Goal: Information Seeking & Learning: Learn about a topic

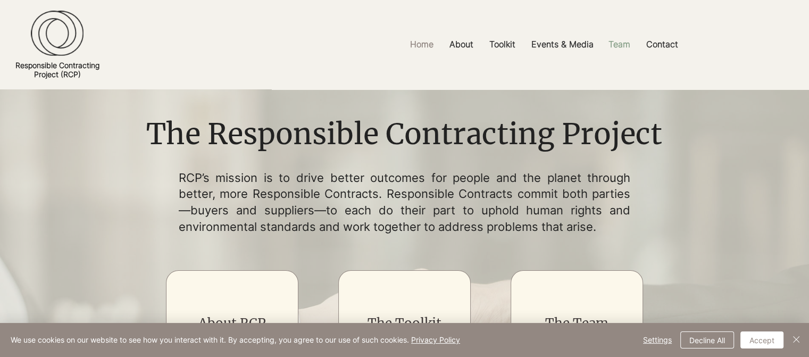
click at [627, 40] on p "Team" at bounding box center [619, 44] width 32 height 24
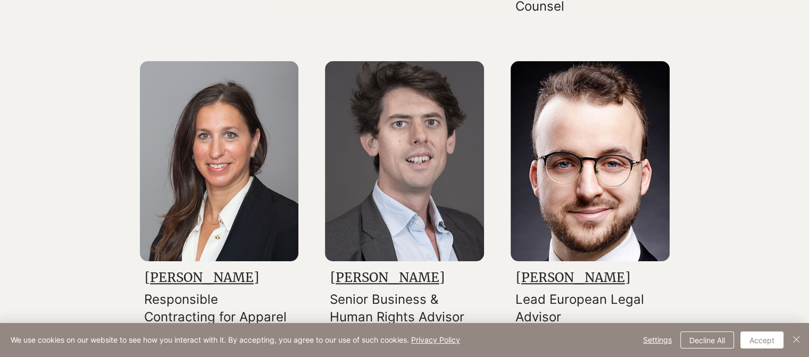
scroll to position [1133, 0]
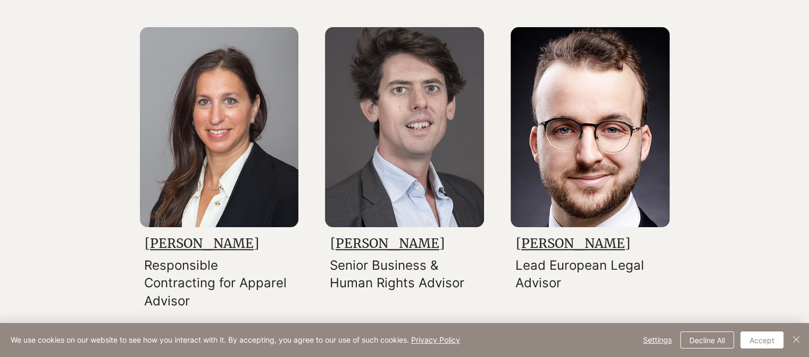
click at [601, 137] on img at bounding box center [589, 127] width 159 height 200
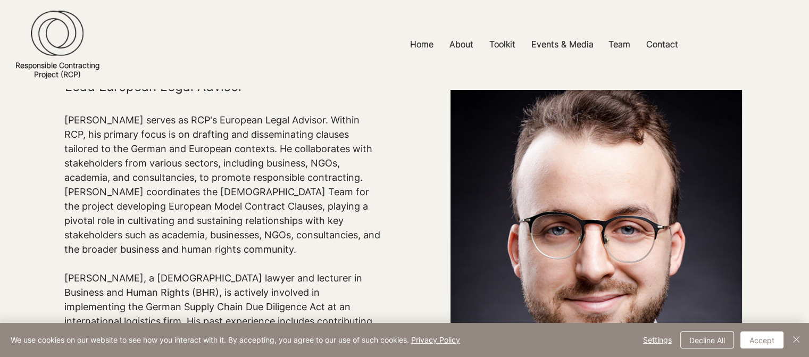
scroll to position [99, 0]
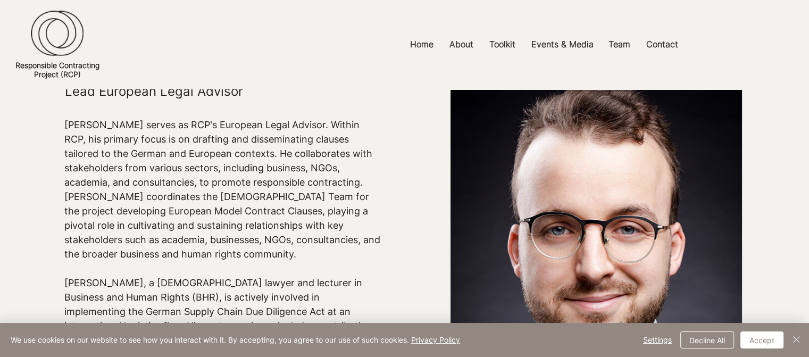
click at [349, 129] on p "[PERSON_NAME] serves as RCP's European Legal Advisor. Within RCP, his primary f…" at bounding box center [222, 189] width 317 height 144
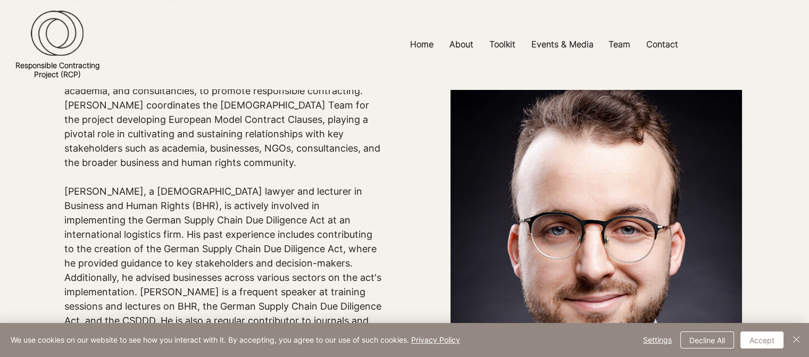
scroll to position [192, 0]
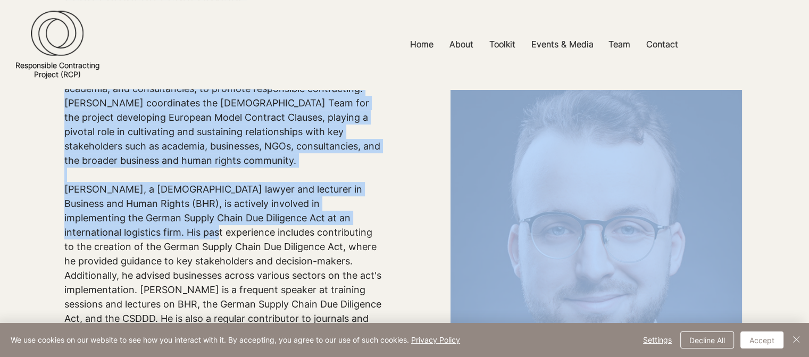
drag, startPoint x: 64, startPoint y: 191, endPoint x: 138, endPoint y: 237, distance: 87.6
click at [138, 237] on section "[PERSON_NAME] Lead European Legal Advisor [PERSON_NAME] serves as RCP's Europea…" at bounding box center [404, 197] width 809 height 600
click at [138, 237] on p "[PERSON_NAME], a [DEMOGRAPHIC_DATA] lawyer and lecturer in Business and Human R…" at bounding box center [222, 260] width 317 height 187
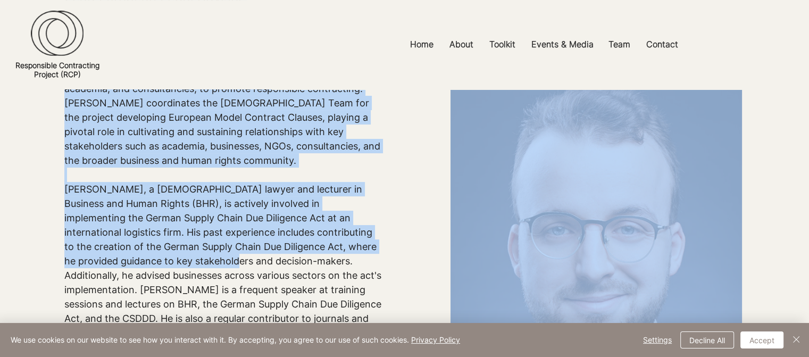
drag, startPoint x: 64, startPoint y: 187, endPoint x: 196, endPoint y: 267, distance: 154.6
click at [196, 267] on section "[PERSON_NAME] Lead European Legal Advisor [PERSON_NAME] serves as RCP's Europea…" at bounding box center [404, 197] width 809 height 600
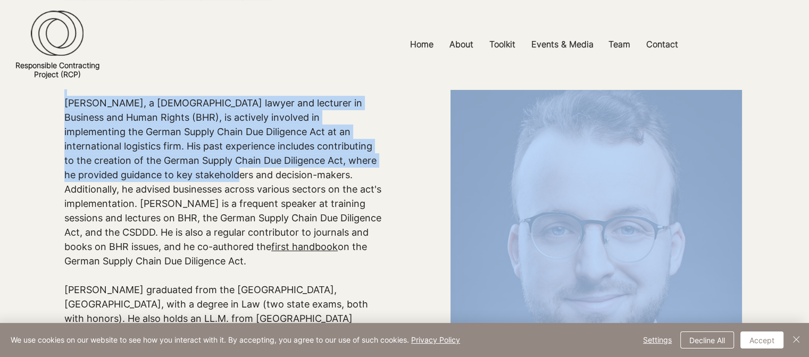
scroll to position [279, 0]
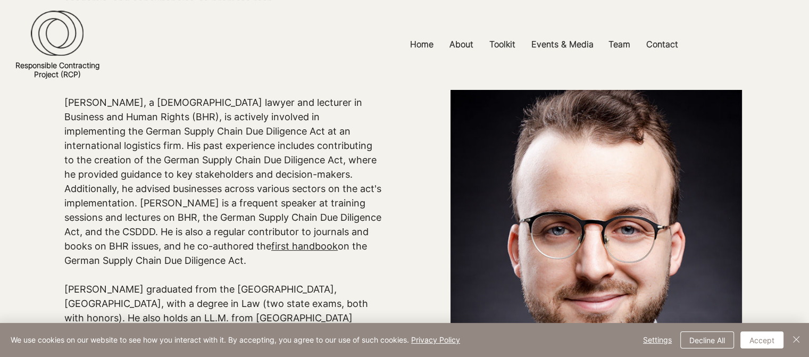
click at [208, 308] on p "[PERSON_NAME] graduated from the [GEOGRAPHIC_DATA], [GEOGRAPHIC_DATA], with a d…" at bounding box center [222, 303] width 317 height 72
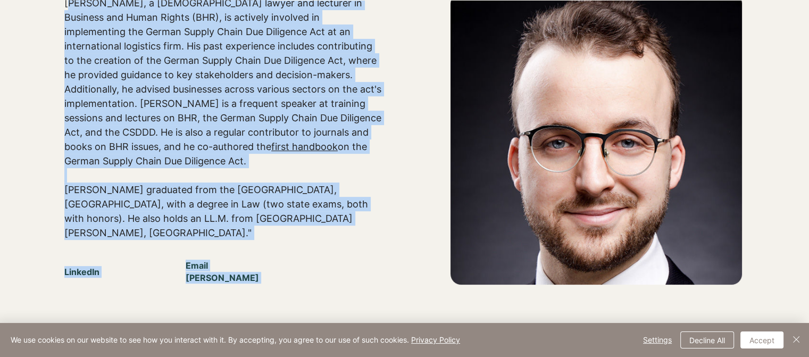
scroll to position [408, 0]
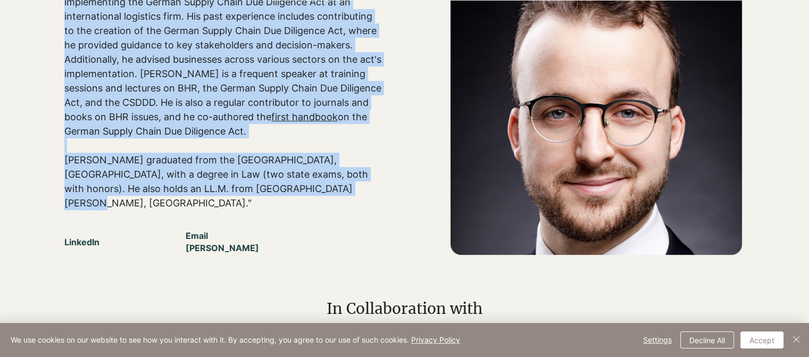
drag, startPoint x: 64, startPoint y: 146, endPoint x: 285, endPoint y: 189, distance: 225.2
click at [285, 189] on div "[PERSON_NAME] serves as RCP's European Legal Advisor. Within RCP, his primary f…" at bounding box center [222, 9] width 317 height 402
copy div "[PERSON_NAME], a [DEMOGRAPHIC_DATA] lawyer and lecturer in Business and Human R…"
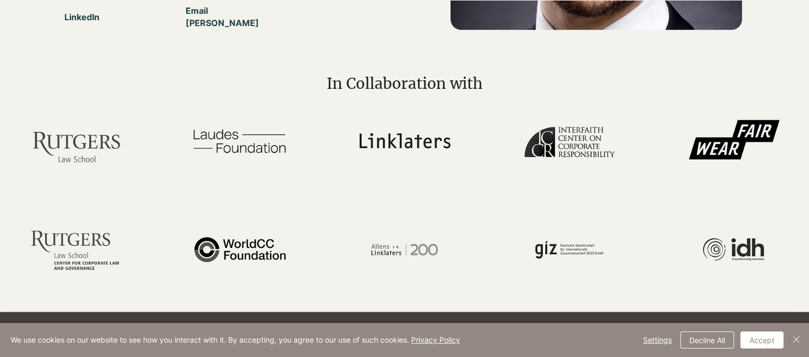
scroll to position [742, 0]
